Goal: Use online tool/utility: Use online tool/utility

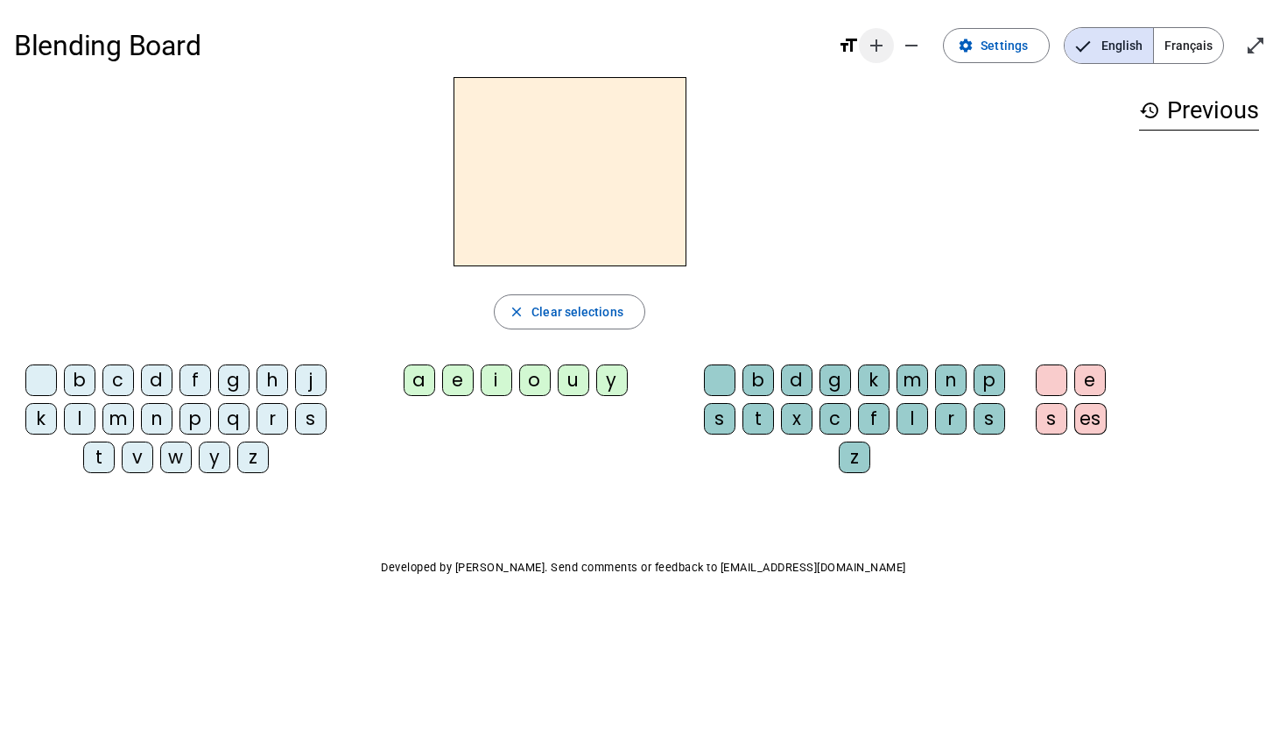
click at [892, 43] on span "Increase font size" at bounding box center [876, 46] width 42 height 42
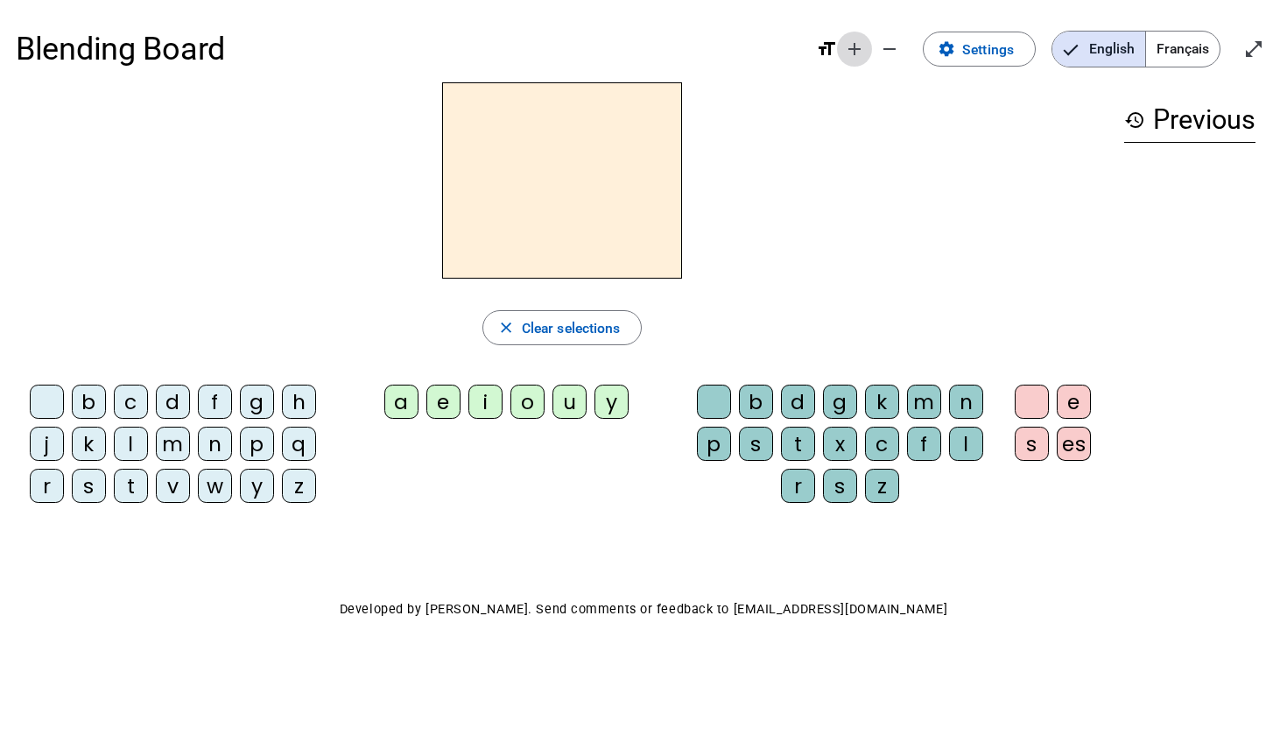
click at [892, 43] on mat-icon "remove" at bounding box center [889, 49] width 21 height 21
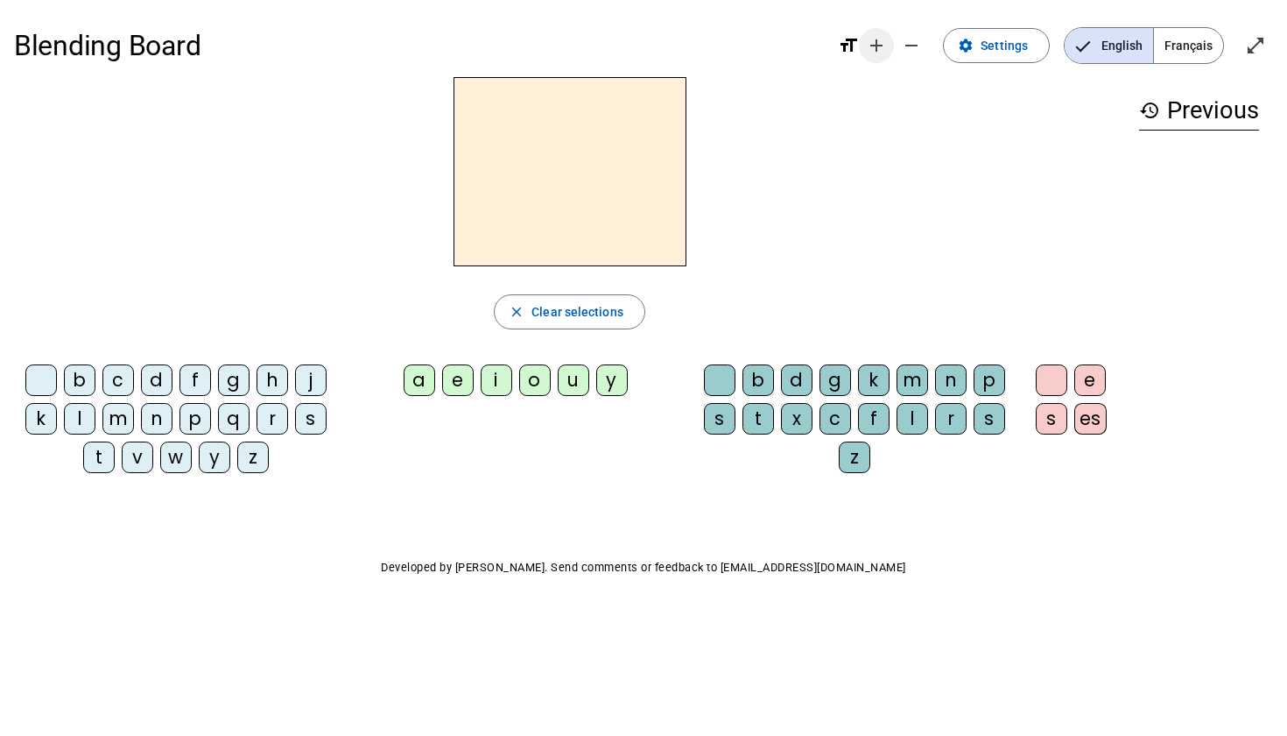
click at [892, 43] on span "Increase font size" at bounding box center [876, 46] width 42 height 42
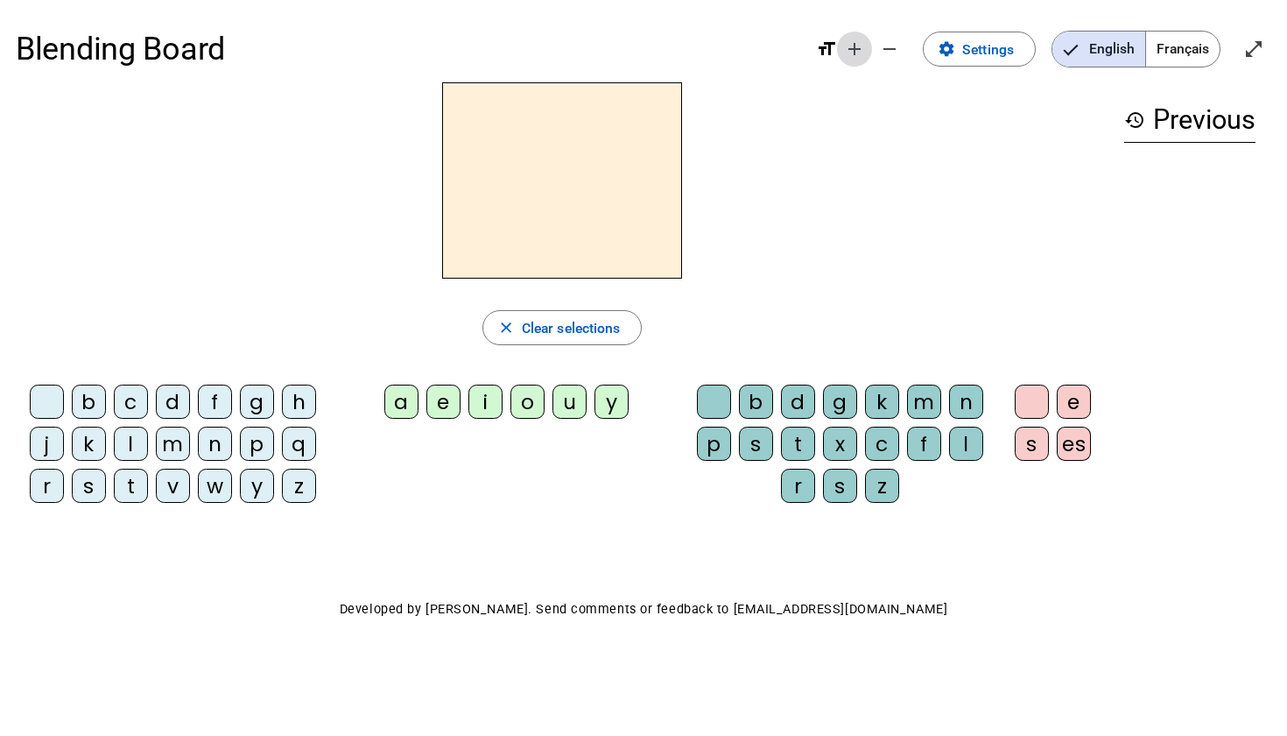
click at [892, 43] on mat-icon "remove" at bounding box center [889, 49] width 21 height 21
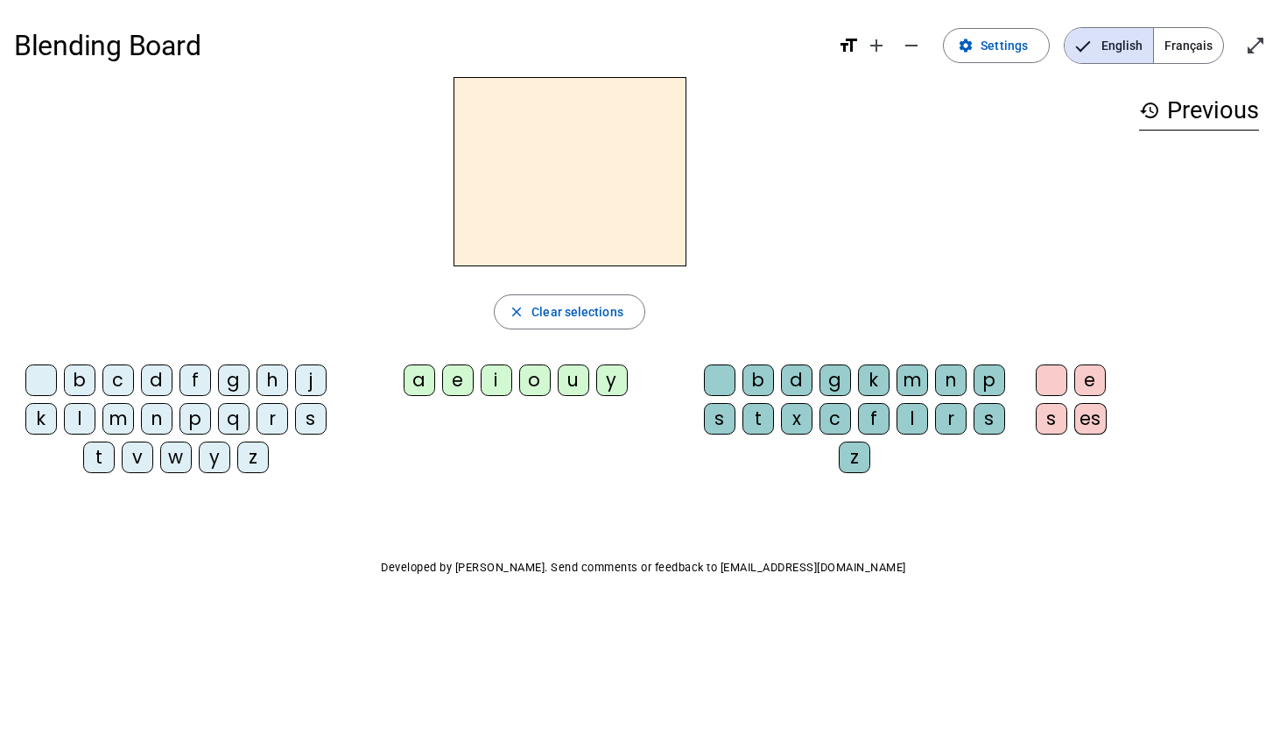
click at [226, 383] on div "g" at bounding box center [234, 380] width 32 height 32
click at [419, 379] on div "a" at bounding box center [420, 380] width 32 height 32
click at [761, 417] on div "t" at bounding box center [759, 419] width 32 height 32
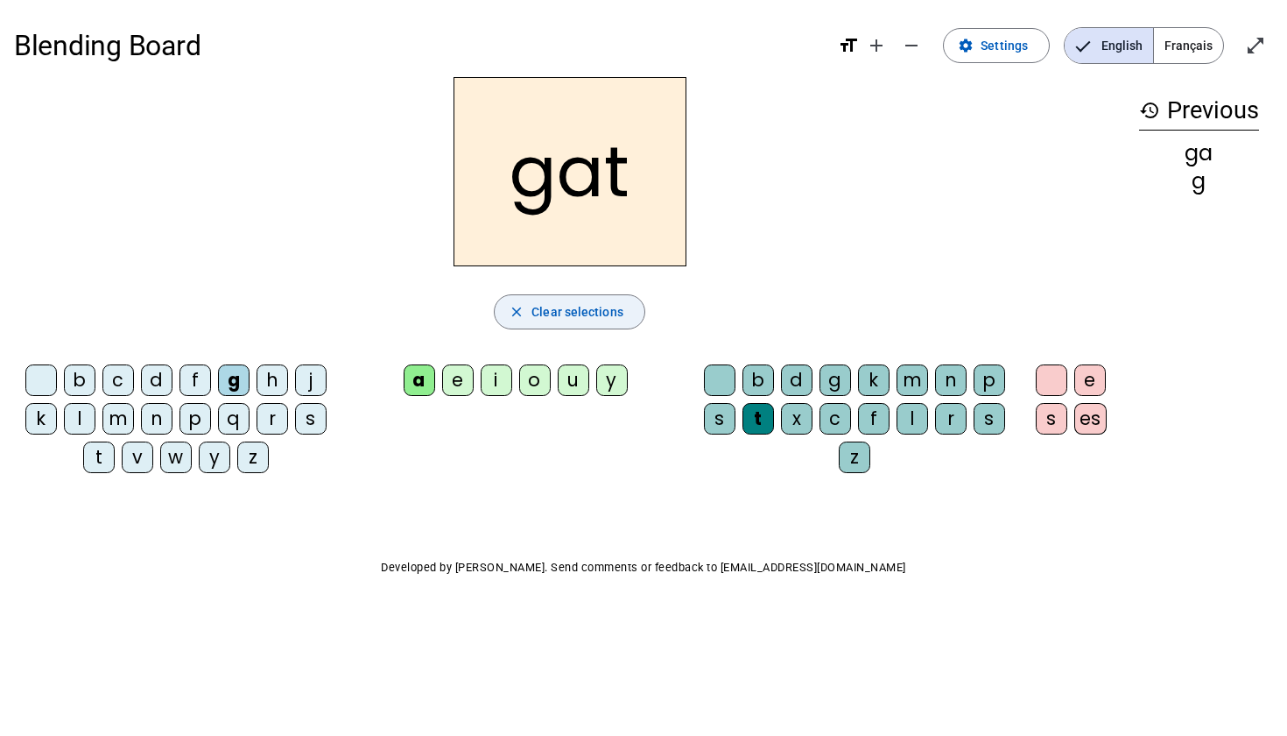
click at [629, 308] on span "button" at bounding box center [570, 312] width 150 height 42
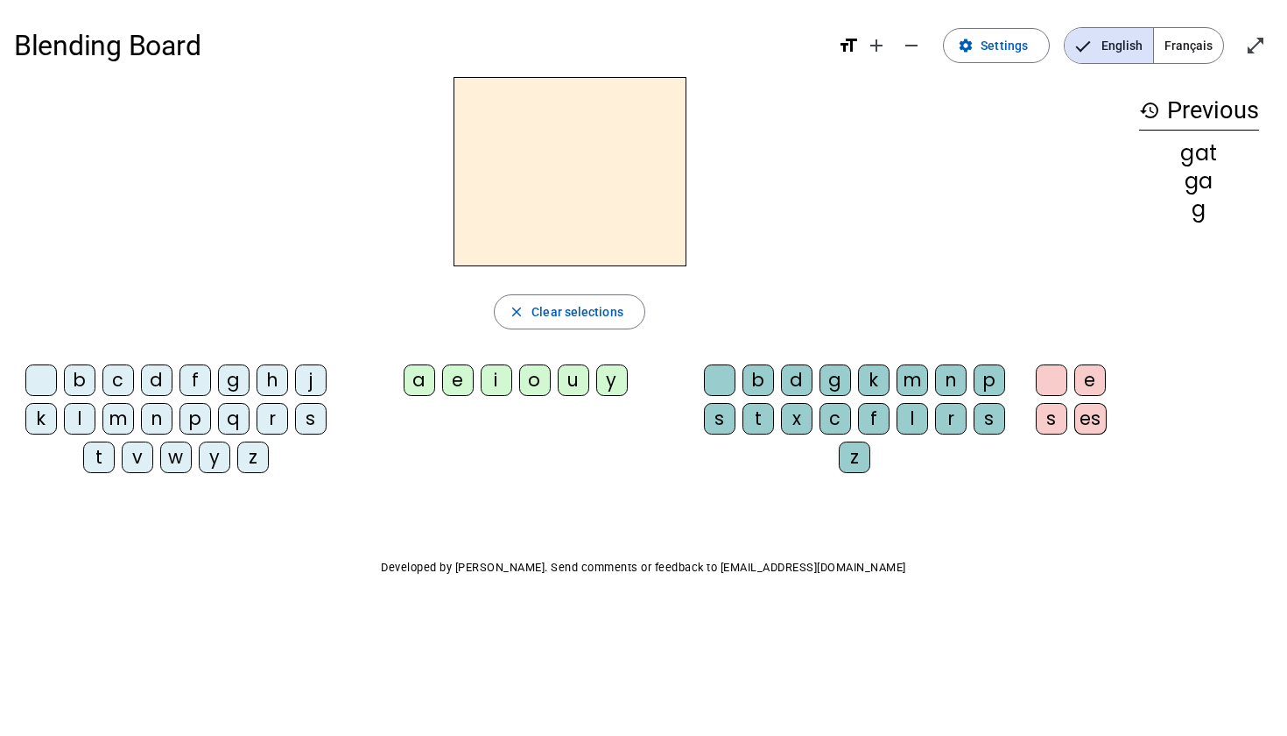
click at [198, 424] on div "p" at bounding box center [196, 419] width 32 height 32
click at [413, 384] on div "a" at bounding box center [420, 380] width 32 height 32
click at [952, 423] on div "r" at bounding box center [951, 419] width 32 height 32
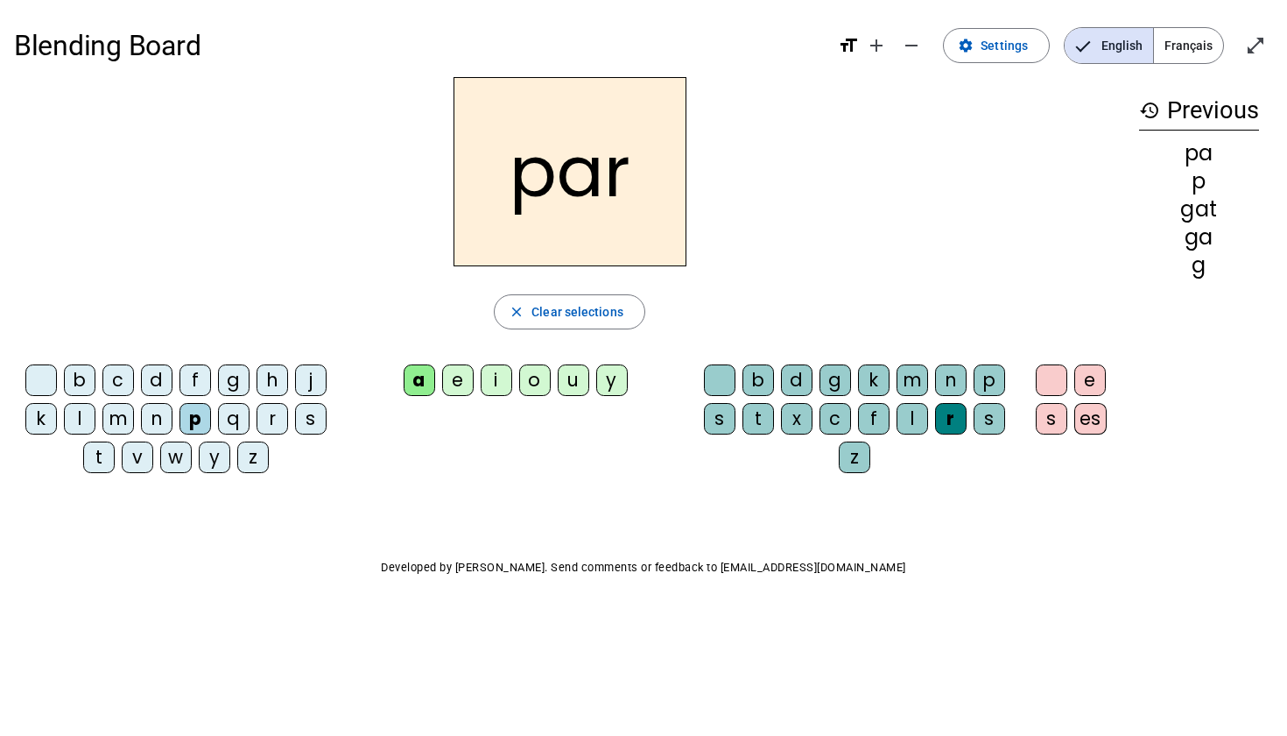
click at [740, 426] on letter-bubble "s" at bounding box center [723, 422] width 39 height 39
click at [729, 426] on div "s" at bounding box center [720, 419] width 32 height 32
click at [758, 425] on div "t" at bounding box center [759, 419] width 32 height 32
click at [1094, 382] on div "e" at bounding box center [1090, 380] width 32 height 32
